Goal: Task Accomplishment & Management: Manage account settings

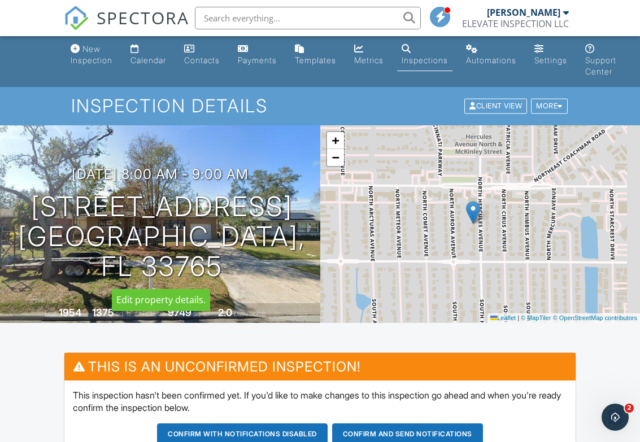
click at [0, 0] on div at bounding box center [0, 0] width 0 height 0
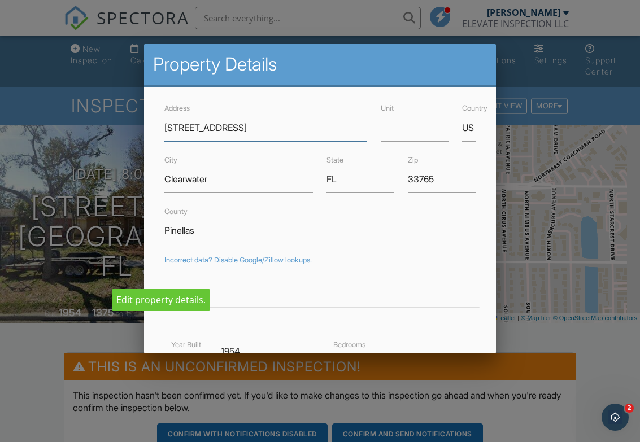
click at [271, 125] on input "104 N Hercules Ave" at bounding box center [265, 128] width 203 height 28
click at [282, 131] on input "104 N Hercules Ave" at bounding box center [265, 128] width 203 height 28
click at [191, 122] on input "104 N Hercules Ave" at bounding box center [265, 128] width 203 height 28
type input "[STREET_ADDRESS]"
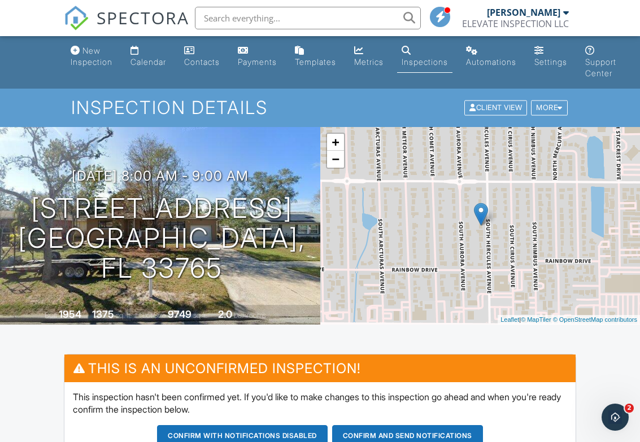
click at [553, 107] on div "More" at bounding box center [549, 108] width 37 height 15
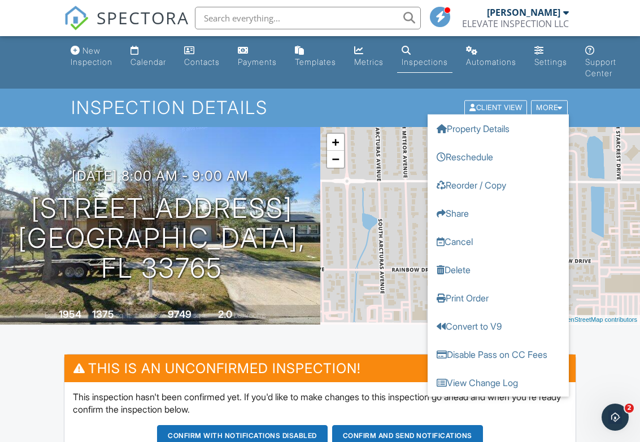
click at [467, 272] on link "Delete" at bounding box center [498, 270] width 141 height 28
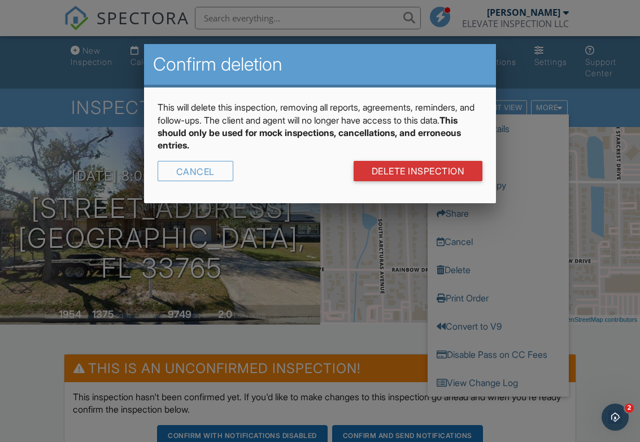
click at [429, 169] on link "DELETE Inspection" at bounding box center [418, 171] width 129 height 20
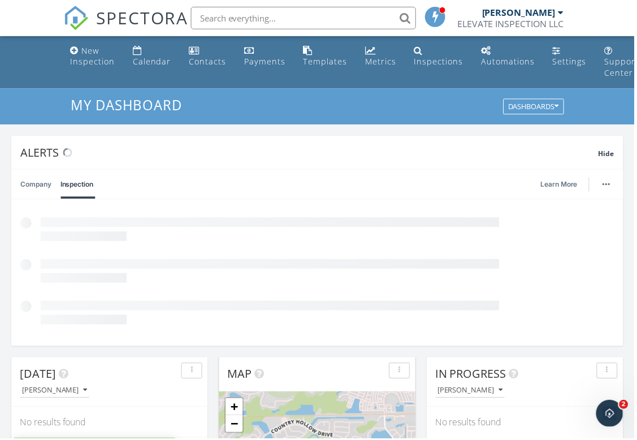
click at [95, 59] on div "New Inspection" at bounding box center [93, 56] width 45 height 22
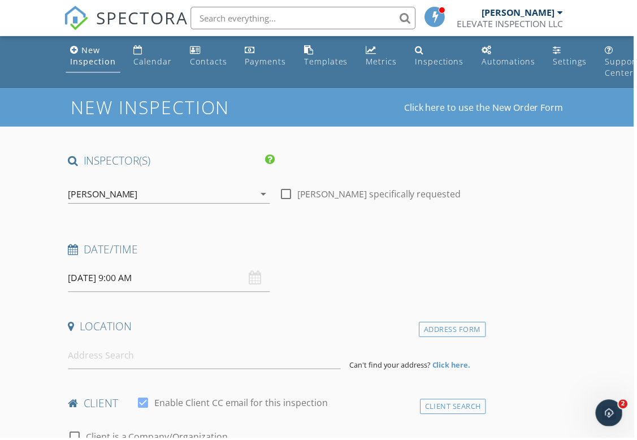
click at [178, 279] on input "09/29/2025 9:00 AM" at bounding box center [169, 280] width 203 height 28
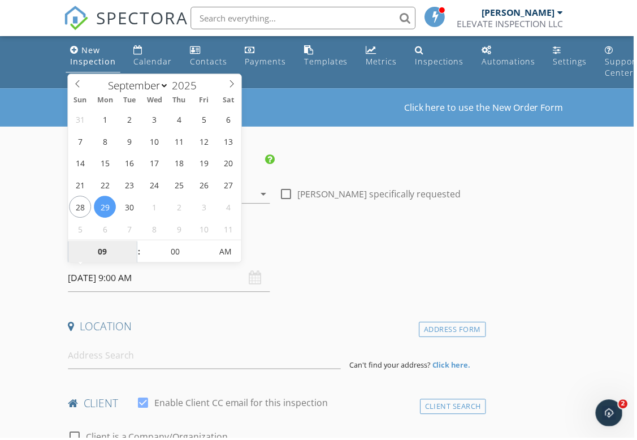
click at [103, 257] on input "09" at bounding box center [102, 253] width 69 height 23
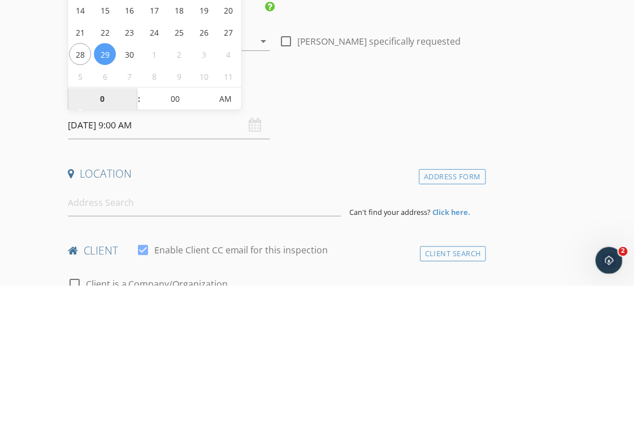
type input "08"
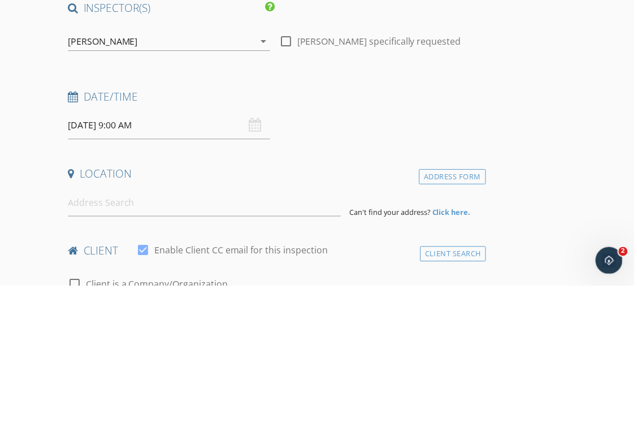
type input "[DATE] 8:00 AM"
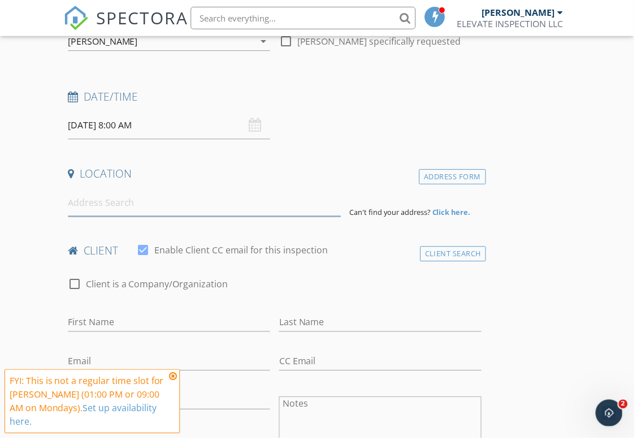
click at [166, 208] on input at bounding box center [205, 204] width 274 height 28
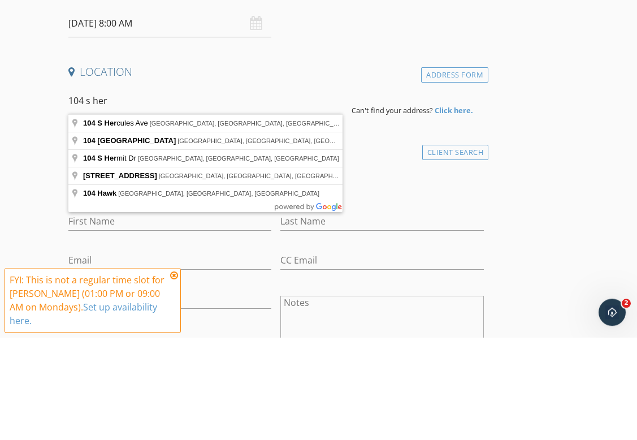
type input "104 S Hercules Ave, Clearwater, FL, USA"
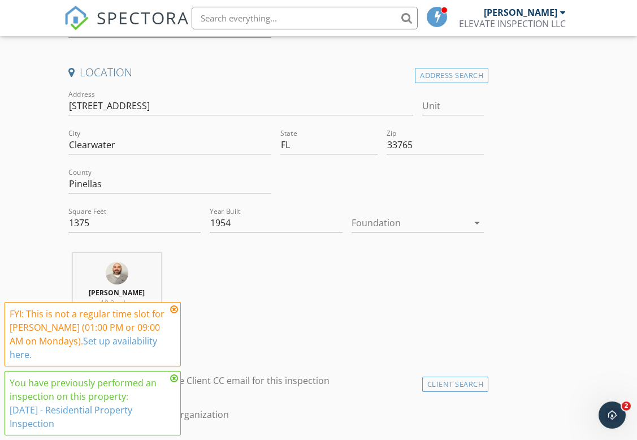
click at [447, 229] on div at bounding box center [409, 223] width 116 height 18
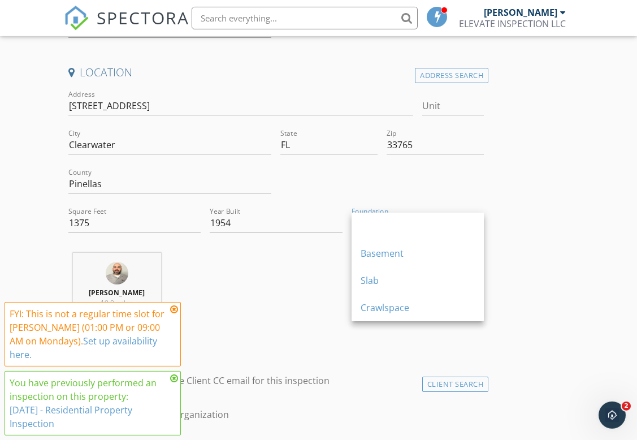
click at [370, 277] on div "Slab" at bounding box center [417, 280] width 114 height 14
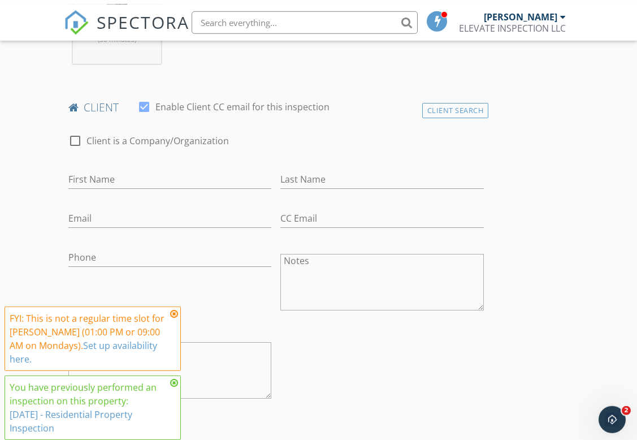
scroll to position [534, 0]
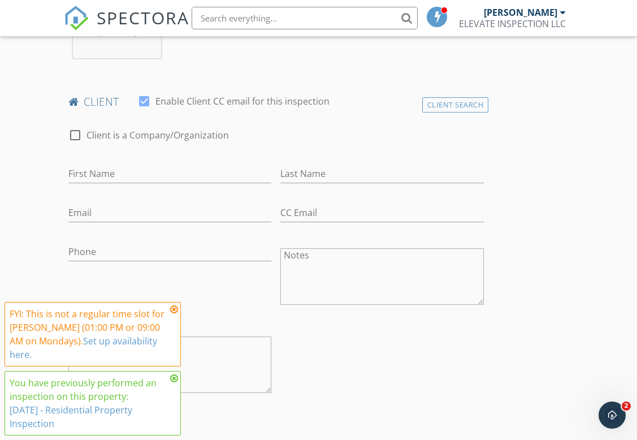
click at [458, 101] on div "Client Search" at bounding box center [455, 104] width 67 height 15
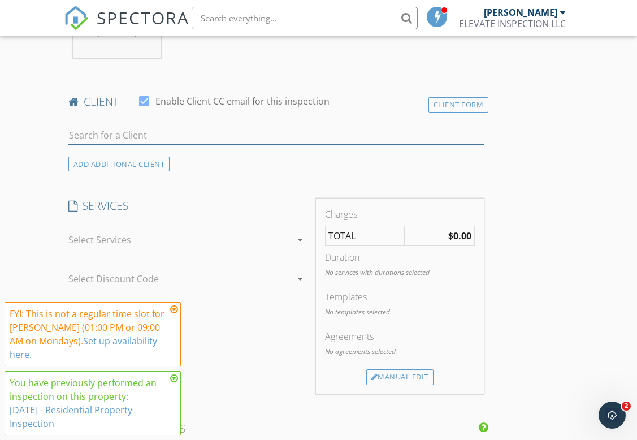
click at [149, 141] on input "text" at bounding box center [275, 135] width 415 height 19
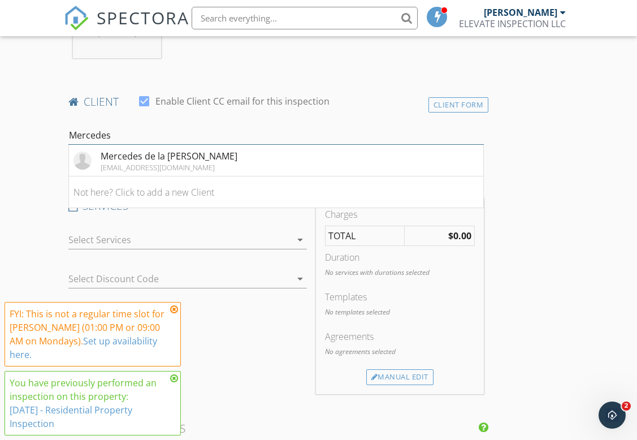
type input "Mercedes"
click at [221, 159] on li "Mercedes de la Cruz Barriel barriel68@yahoo.com" at bounding box center [276, 161] width 414 height 32
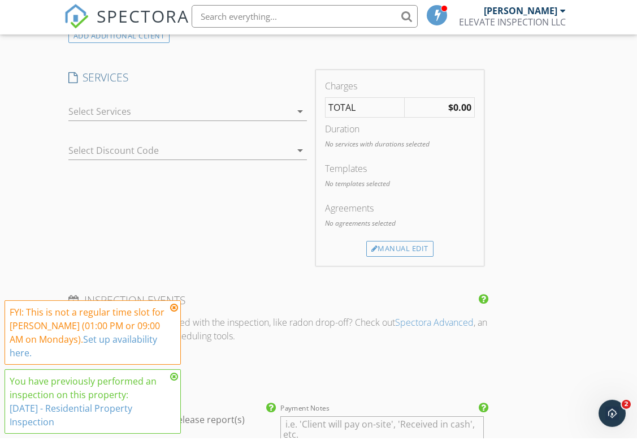
scroll to position [916, 0]
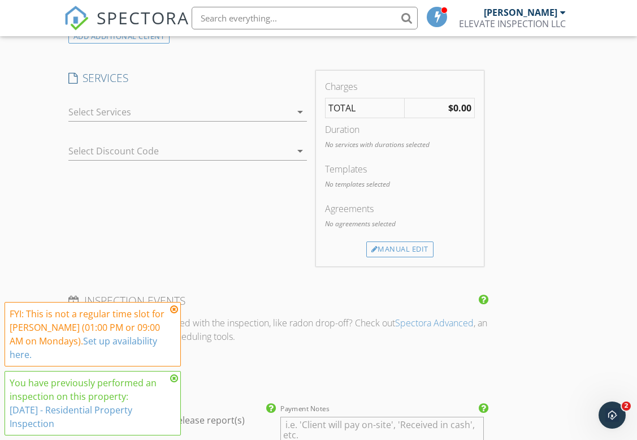
click at [225, 105] on div at bounding box center [179, 112] width 223 height 18
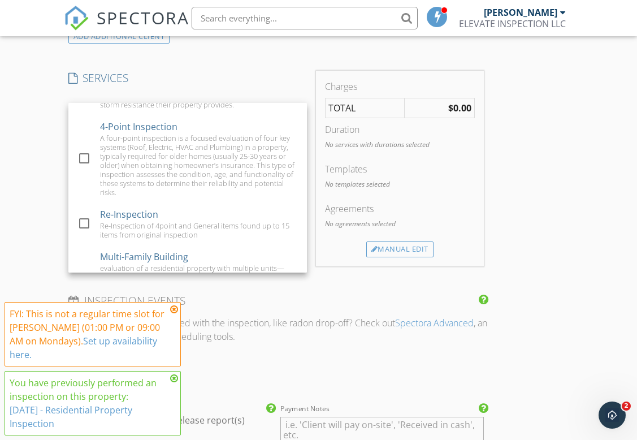
scroll to position [147, 0]
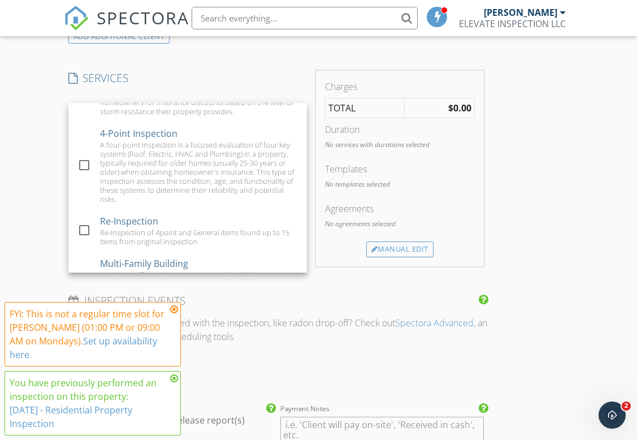
click at [89, 221] on div at bounding box center [84, 229] width 19 height 19
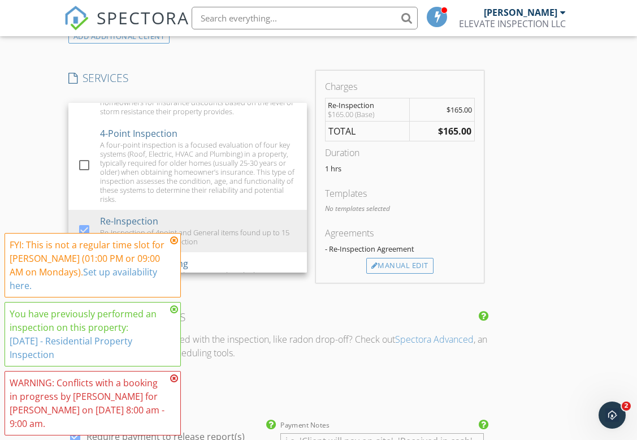
click at [411, 264] on div "Manual Edit" at bounding box center [399, 266] width 67 height 16
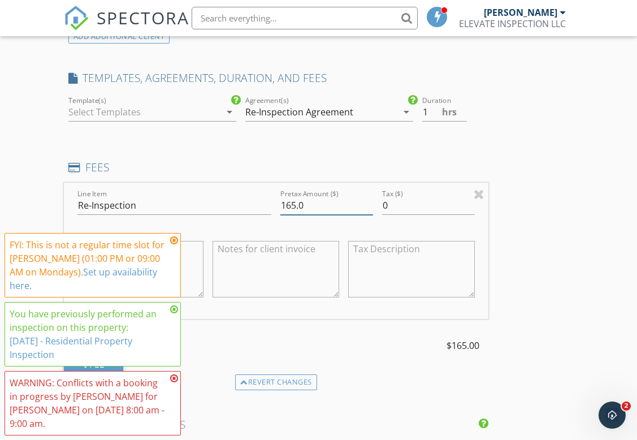
click at [324, 203] on input "165.0" at bounding box center [326, 205] width 93 height 19
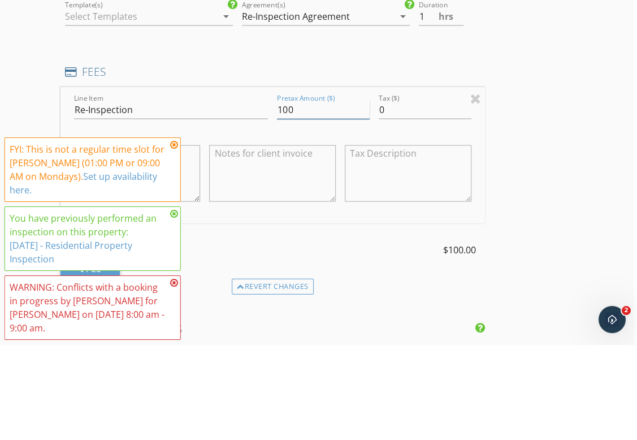
type input "100"
click at [587, 131] on div "New Inspection Click here to use the New Order Form INSPECTOR(S) check_box Jorg…" at bounding box center [315, 269] width 637 height 2193
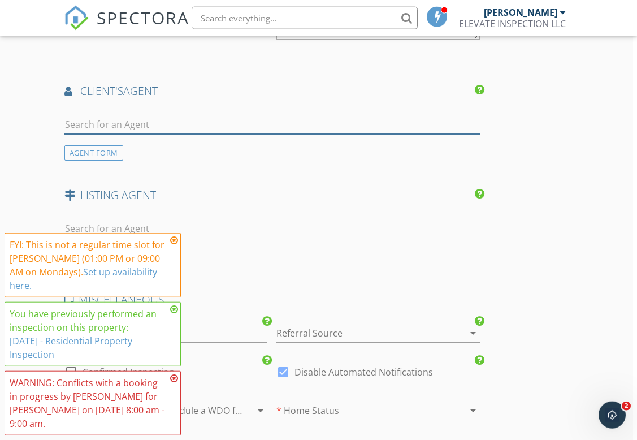
click at [228, 119] on input "text" at bounding box center [271, 124] width 415 height 19
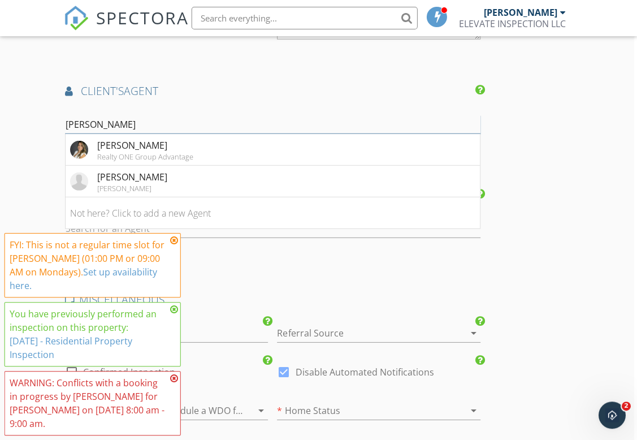
type input "[PERSON_NAME]"
click at [210, 151] on li "Leidy Gonzalez Reyes Realty ONE Group Advantage" at bounding box center [273, 150] width 414 height 32
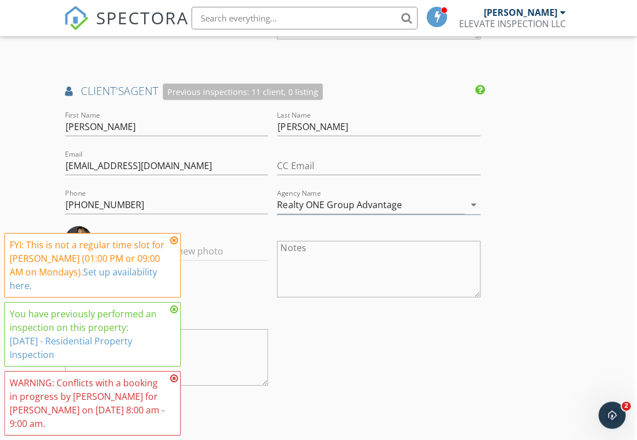
scroll to position [1473, 4]
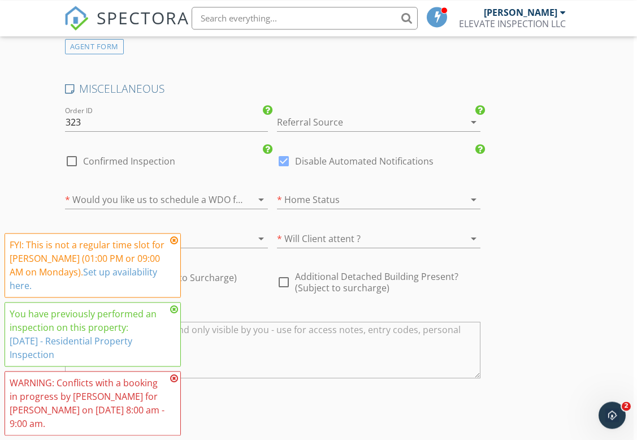
click at [413, 116] on div at bounding box center [363, 122] width 172 height 18
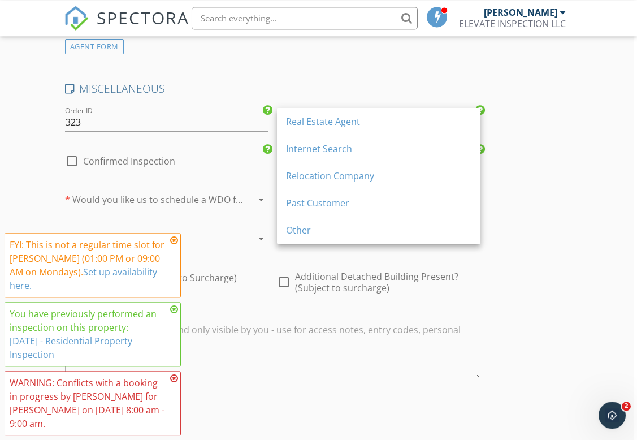
scroll to position [1941, 4]
click at [320, 127] on div "Real Estate Agent" at bounding box center [377, 122] width 185 height 14
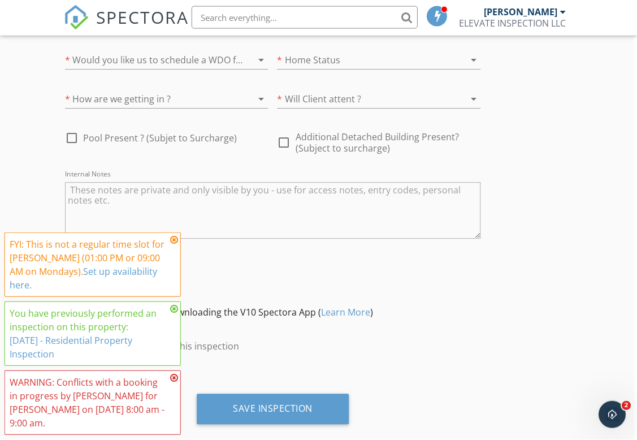
scroll to position [2080, 3]
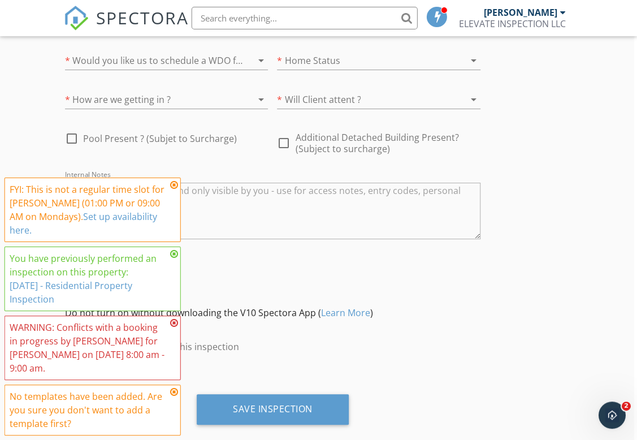
click at [283, 403] on div "Save Inspection" at bounding box center [273, 408] width 80 height 11
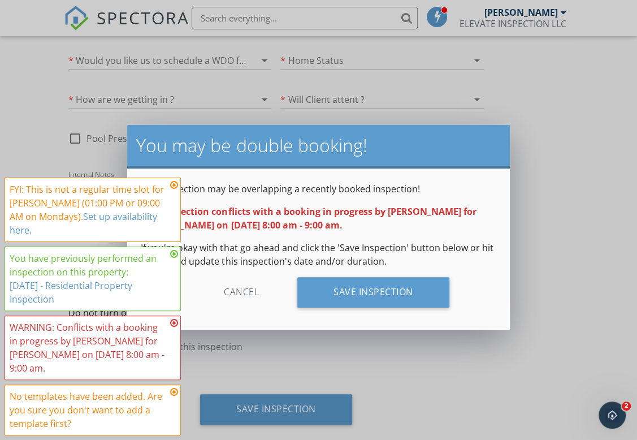
click at [401, 294] on div "Save Inspection" at bounding box center [373, 292] width 152 height 31
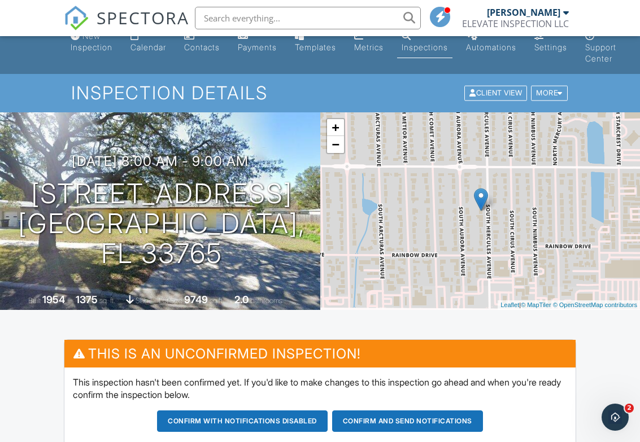
scroll to position [92, 0]
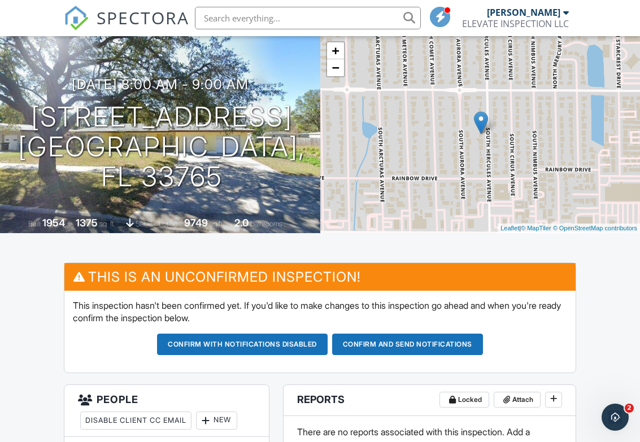
click at [432, 338] on button "Confirm and send notifications" at bounding box center [407, 344] width 151 height 21
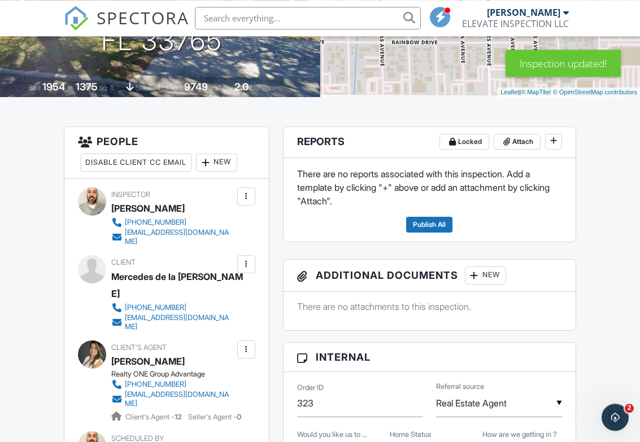
scroll to position [228, 0]
click at [555, 144] on icon at bounding box center [553, 141] width 7 height 8
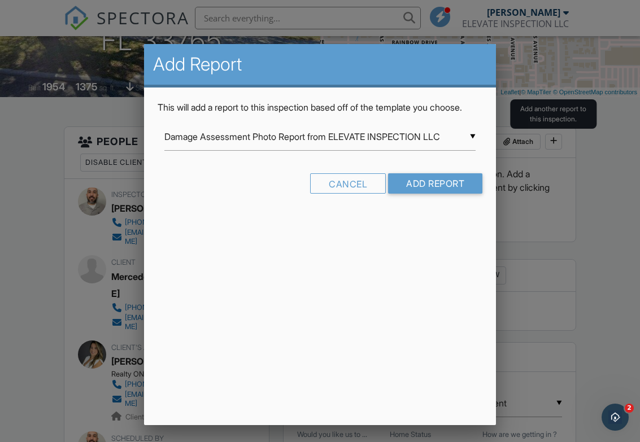
click at [457, 151] on input "Damage Assessment Photo Report from ELEVATE INSPECTION LLC" at bounding box center [319, 137] width 311 height 28
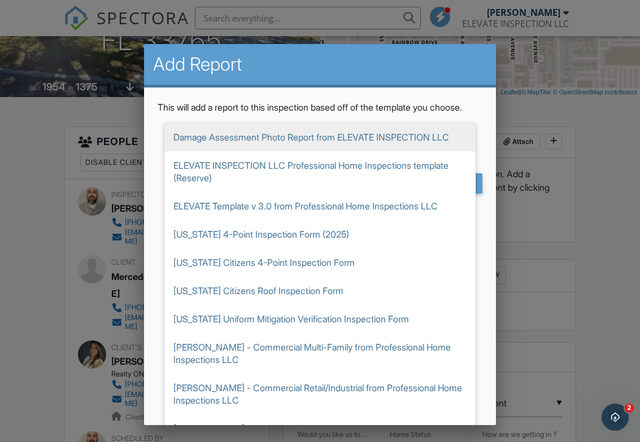
click at [302, 244] on span "[US_STATE] 4-Point Inspection Form (2025)" at bounding box center [319, 234] width 311 height 28
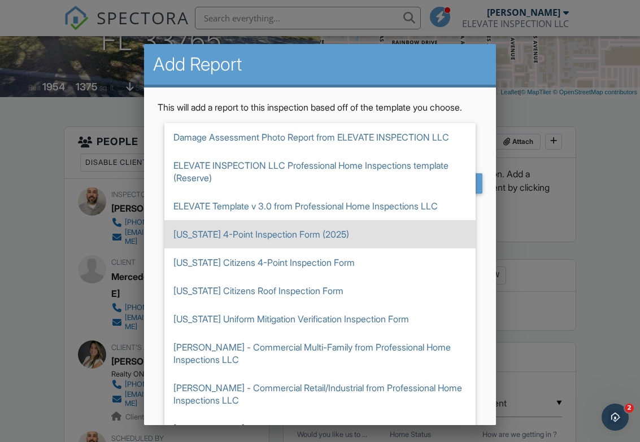
type input "[US_STATE] 4-Point Inspection Form (2025)"
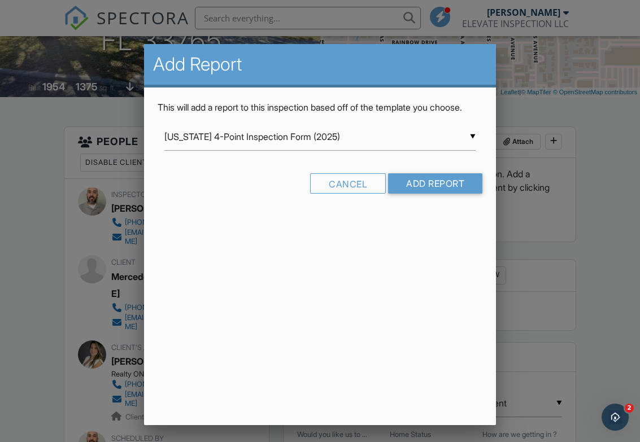
click at [441, 194] on input "Add Report" at bounding box center [435, 183] width 94 height 20
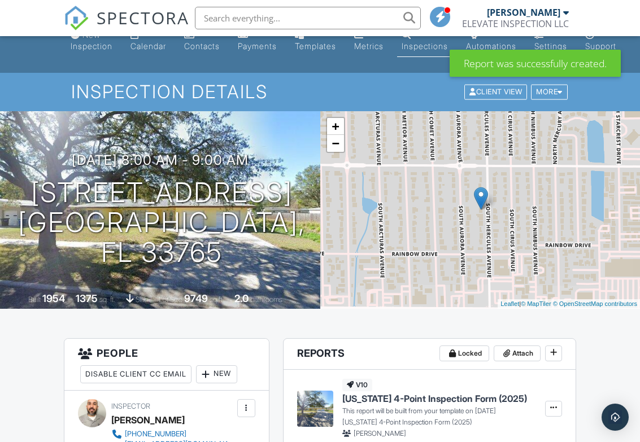
scroll to position [149, 0]
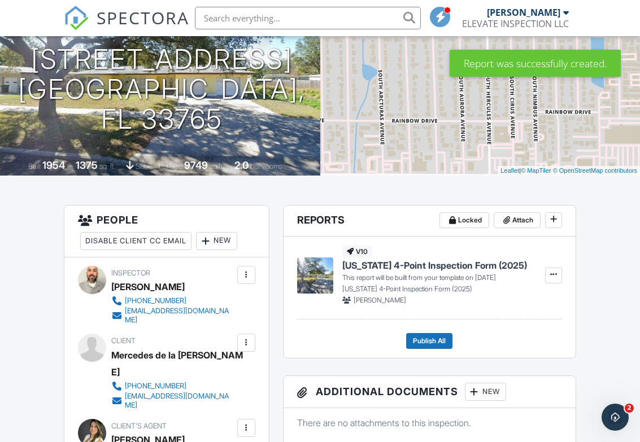
click at [558, 214] on span at bounding box center [553, 219] width 11 height 11
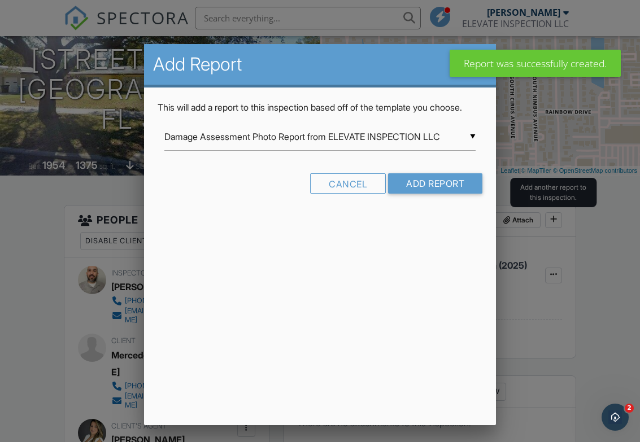
click at [456, 145] on input "Damage Assessment Photo Report from ELEVATE INSPECTION LLC" at bounding box center [319, 137] width 311 height 28
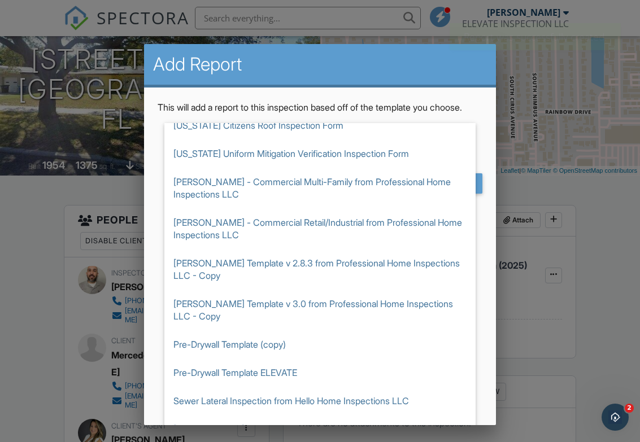
scroll to position [166, 0]
click at [372, 166] on span "[US_STATE] Uniform Mitigation Verification Inspection Form" at bounding box center [319, 154] width 311 height 28
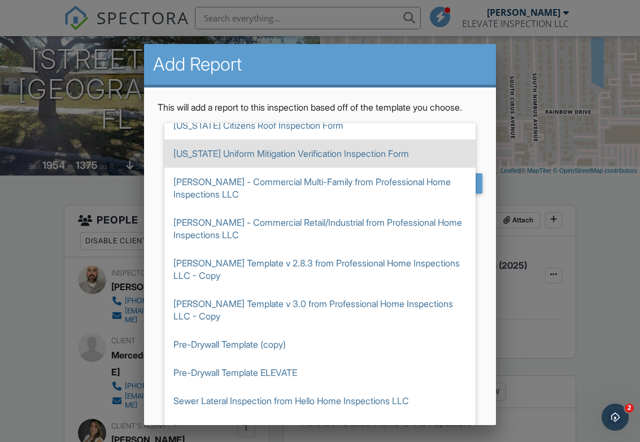
type input "[US_STATE] Uniform Mitigation Verification Inspection Form"
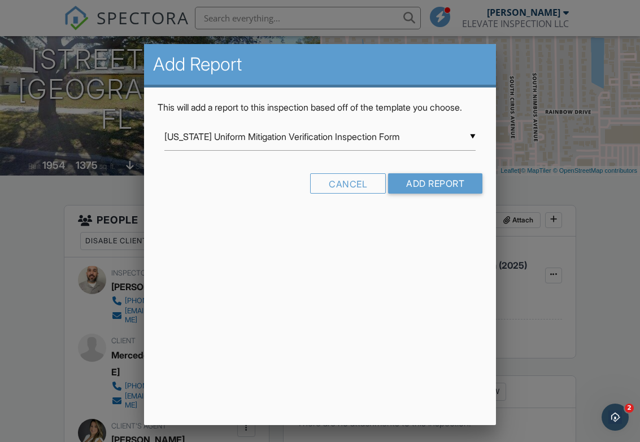
click at [445, 194] on input "Add Report" at bounding box center [435, 183] width 94 height 20
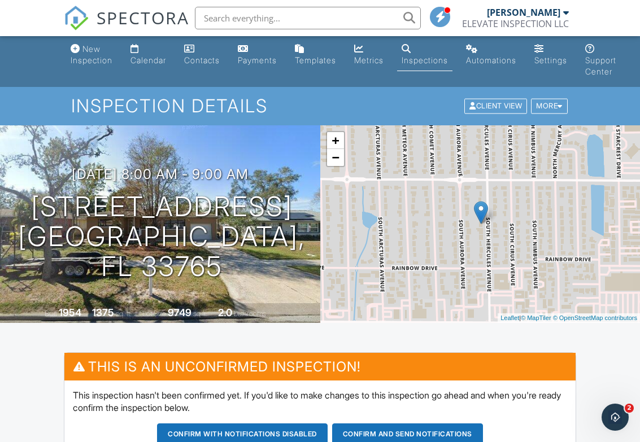
click at [558, 105] on div at bounding box center [560, 106] width 5 height 7
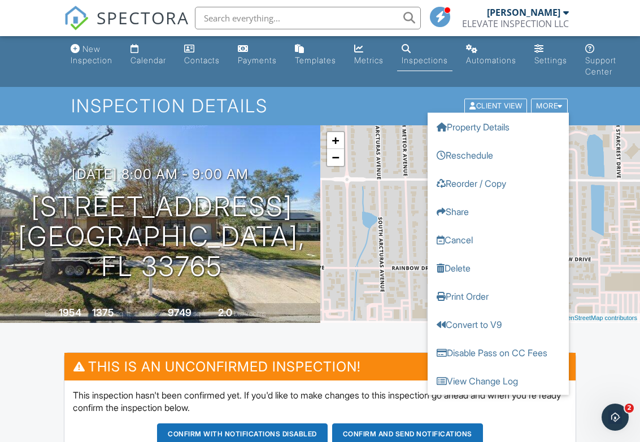
click at [458, 238] on link "Cancel" at bounding box center [498, 240] width 141 height 28
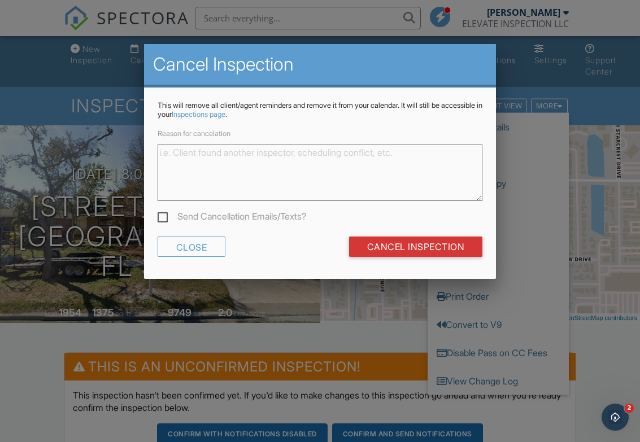
click at [400, 237] on input "Cancel Inspection" at bounding box center [416, 247] width 134 height 20
